Goal: Transaction & Acquisition: Purchase product/service

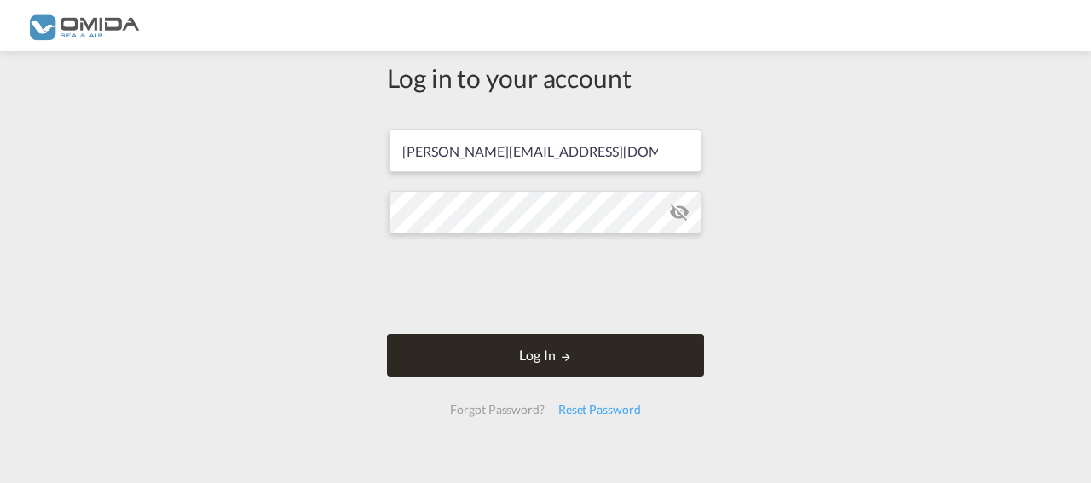
click at [589, 357] on button "Log In" at bounding box center [545, 355] width 317 height 43
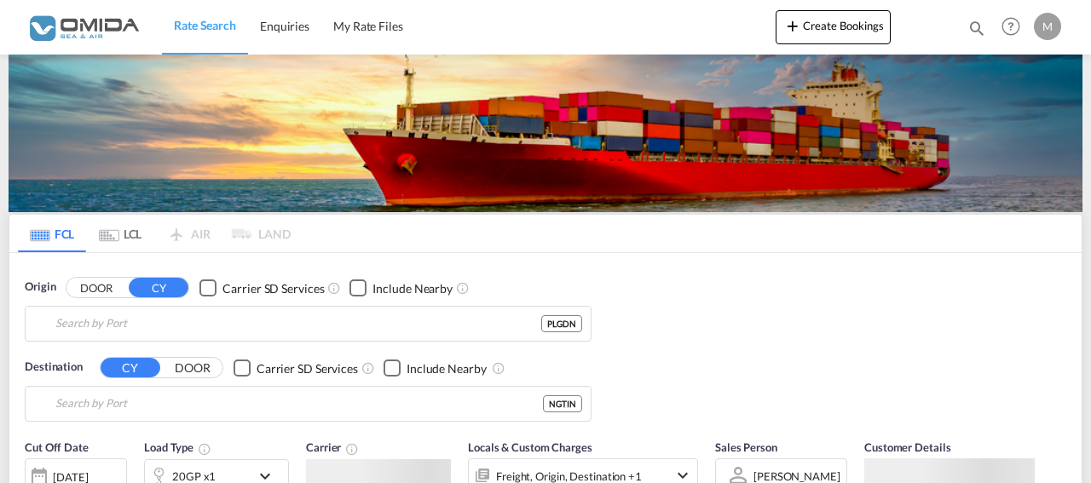
type input "Gdansk, PLGDN"
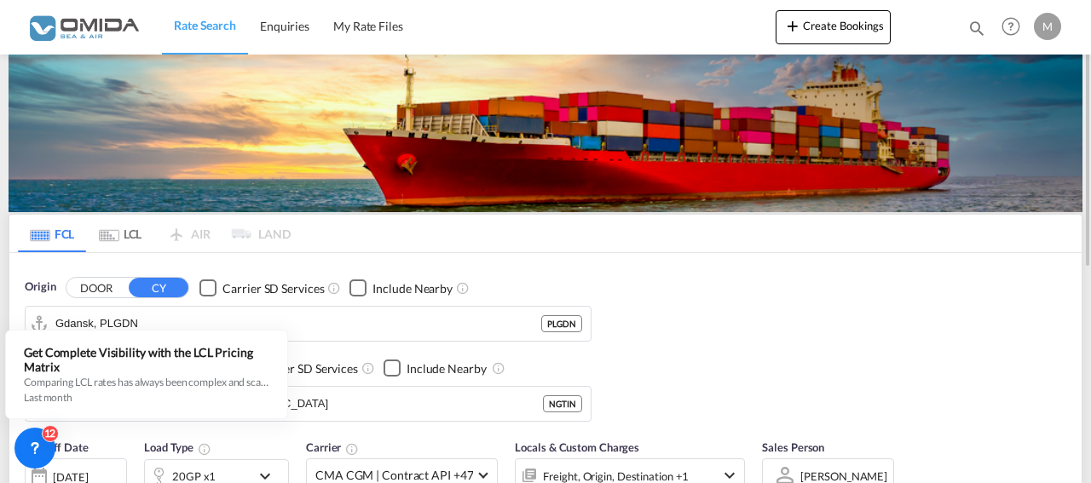
click at [771, 333] on div "Origin DOOR CY Carrier SD Services Include Nearby Gdansk, PLGDN PLGDN Destinati…" at bounding box center [545, 341] width 1072 height 177
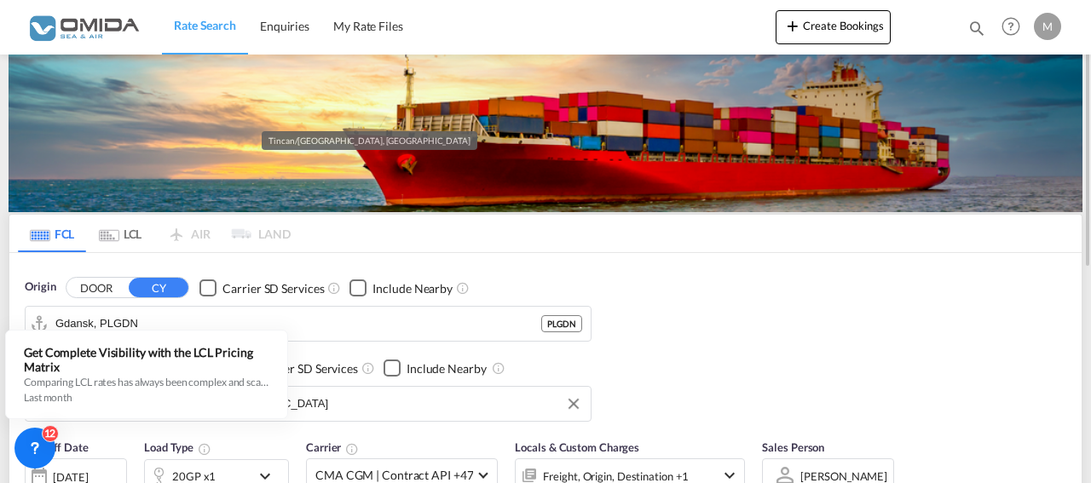
scroll to position [174, 0]
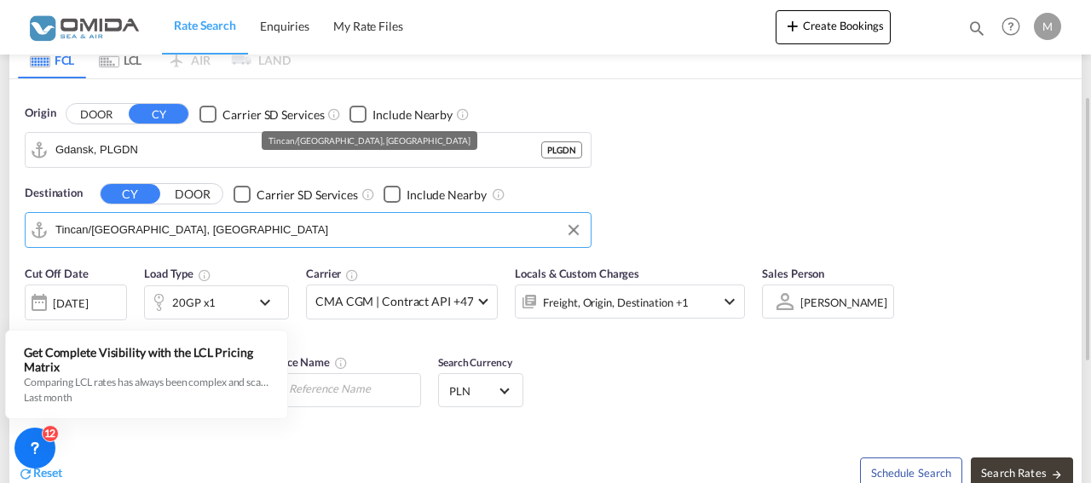
click at [217, 225] on input "Tincan/[GEOGRAPHIC_DATA], [GEOGRAPHIC_DATA]" at bounding box center [318, 230] width 527 height 26
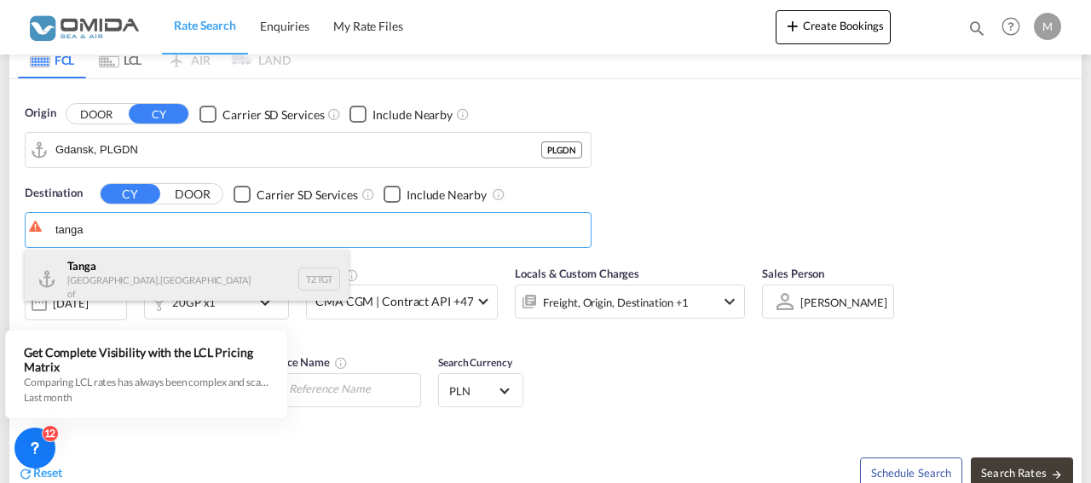
click at [158, 269] on div "Tanga [GEOGRAPHIC_DATA], [GEOGRAPHIC_DATA] of TZTGT" at bounding box center [187, 279] width 324 height 59
type input "Tanga, TZTGT"
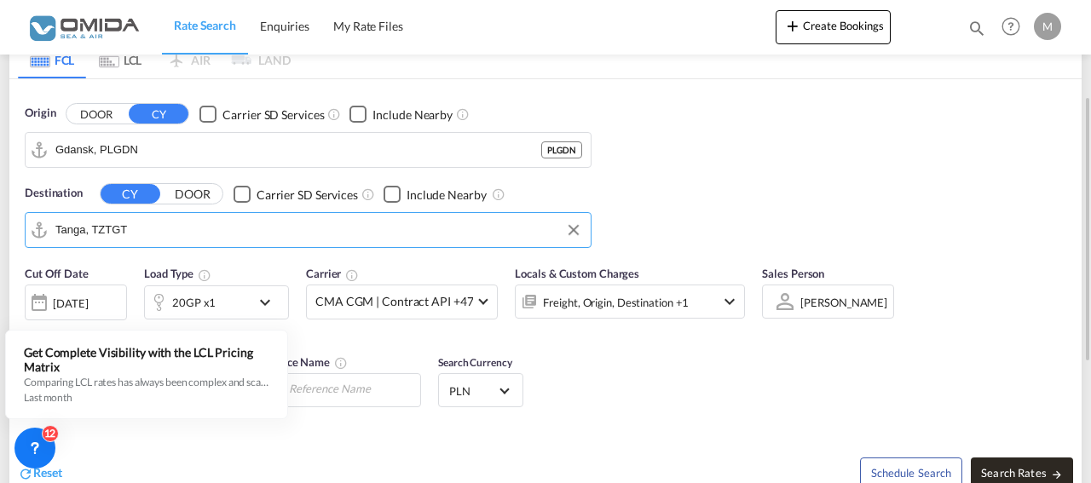
click at [1014, 470] on span "Search Rates" at bounding box center [1022, 473] width 82 height 14
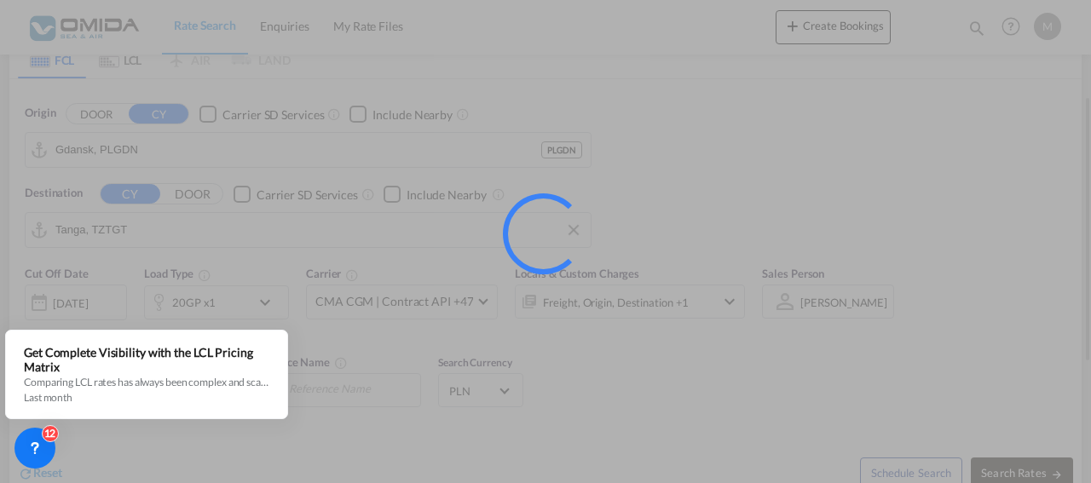
type input "PLGDN to TZTGT / [DATE]"
